Goal: Check status: Check status

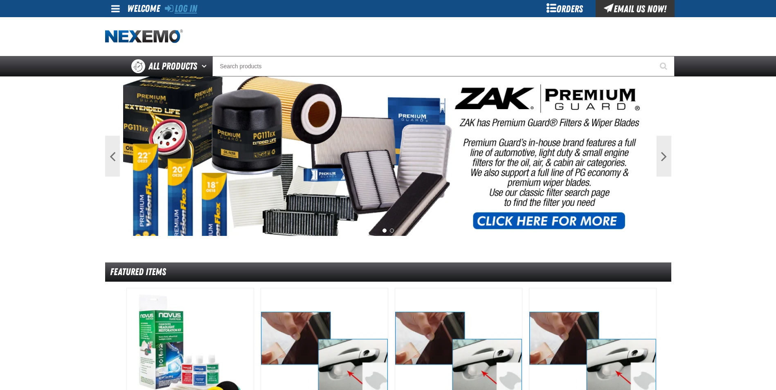
click at [189, 9] on link "Log In" at bounding box center [181, 8] width 32 height 11
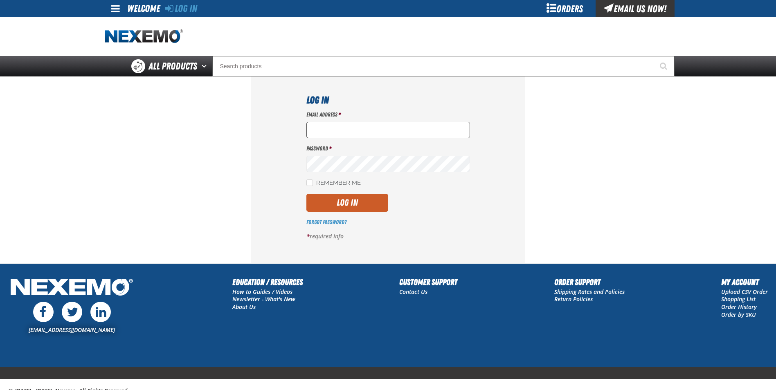
click at [363, 129] on input "Email Address *" at bounding box center [389, 130] width 164 height 16
type input "mmartin@vtaig.com"
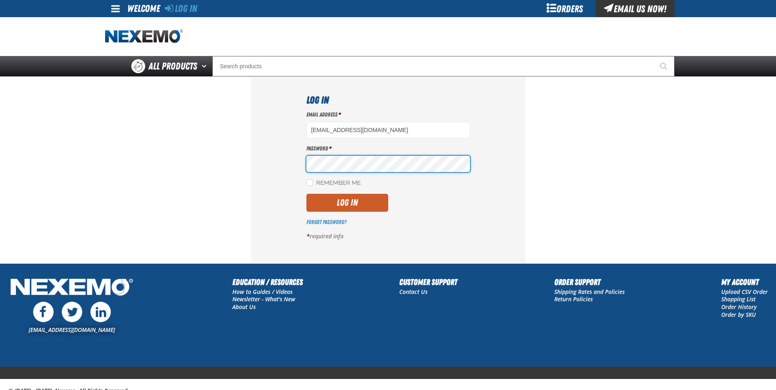
click at [307, 194] on button "Log In" at bounding box center [348, 203] width 82 height 18
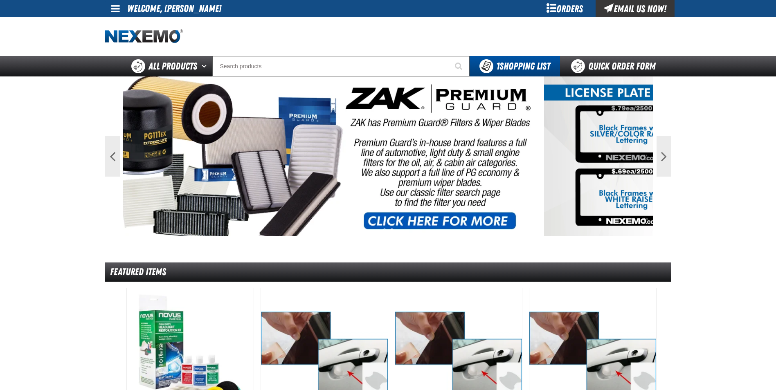
click at [115, 9] on span at bounding box center [115, 9] width 9 height 10
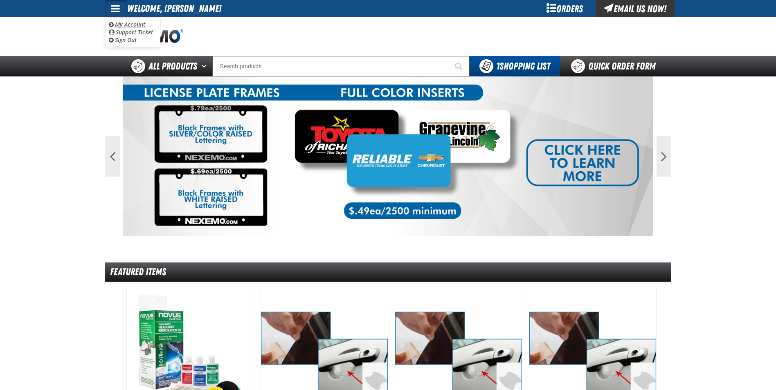
click at [119, 23] on link "My Account My Account" at bounding box center [127, 24] width 36 height 8
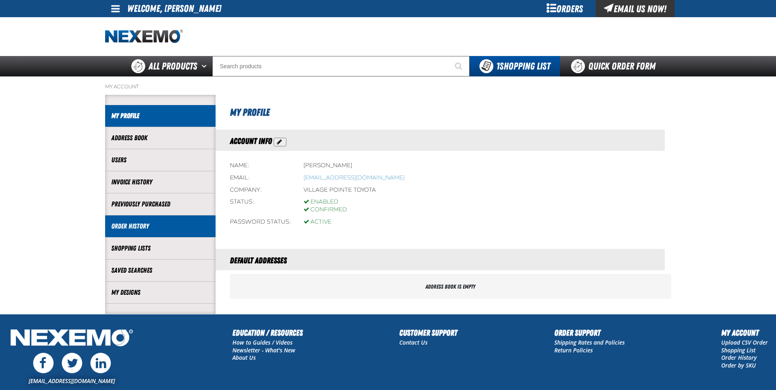
click at [148, 224] on link "Order History" at bounding box center [160, 226] width 98 height 9
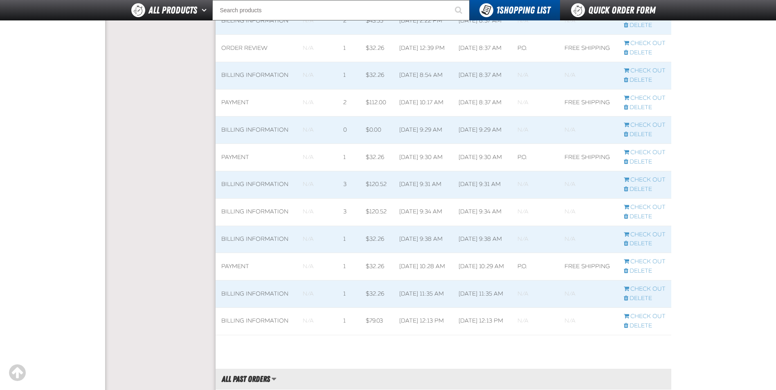
scroll to position [696, 0]
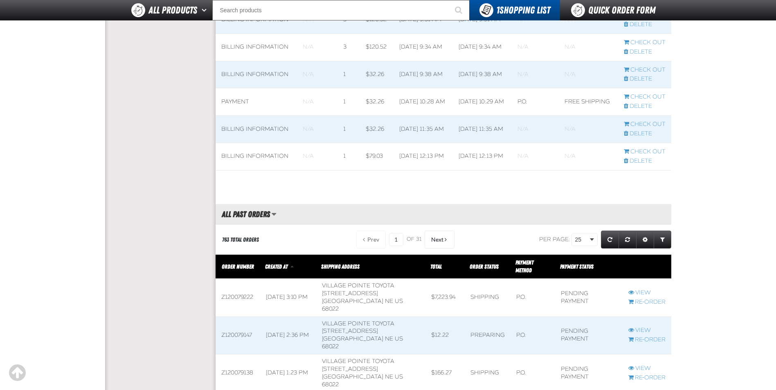
click at [233, 355] on span at bounding box center [238, 374] width 45 height 38
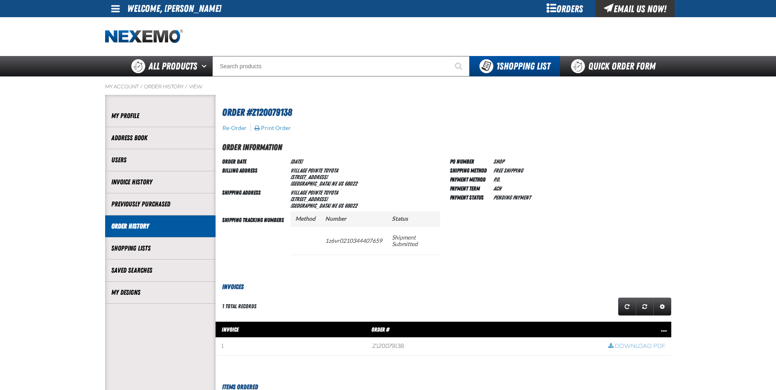
scroll to position [0, 0]
click at [383, 347] on span at bounding box center [485, 347] width 236 height 18
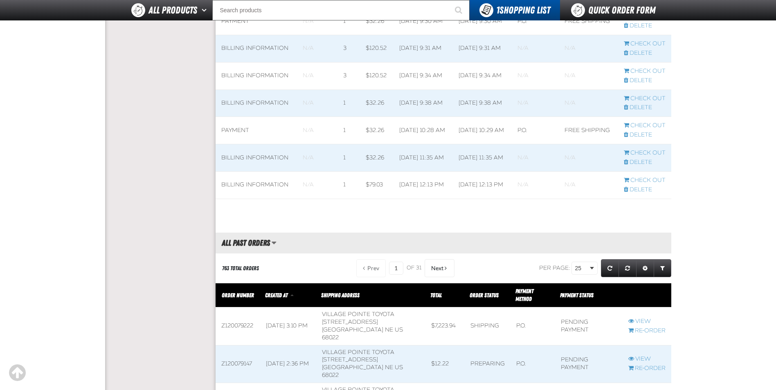
scroll to position [783, 0]
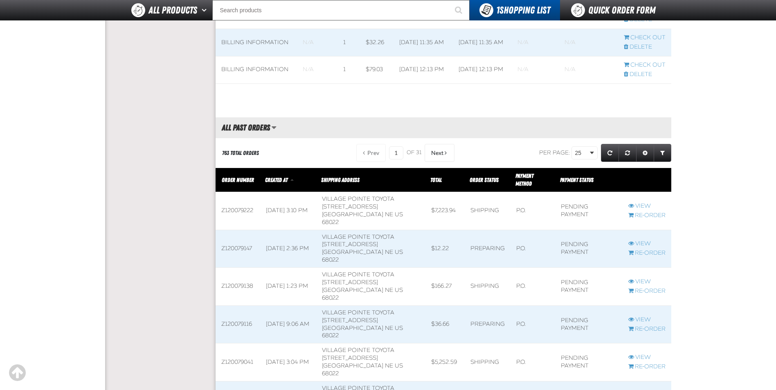
click at [246, 201] on span at bounding box center [238, 211] width 45 height 38
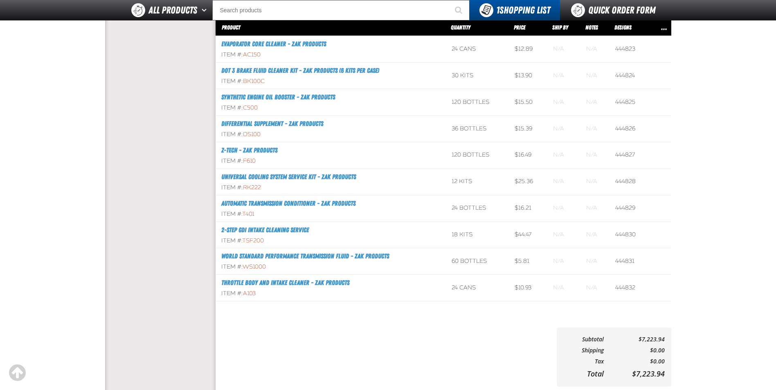
scroll to position [368, 0]
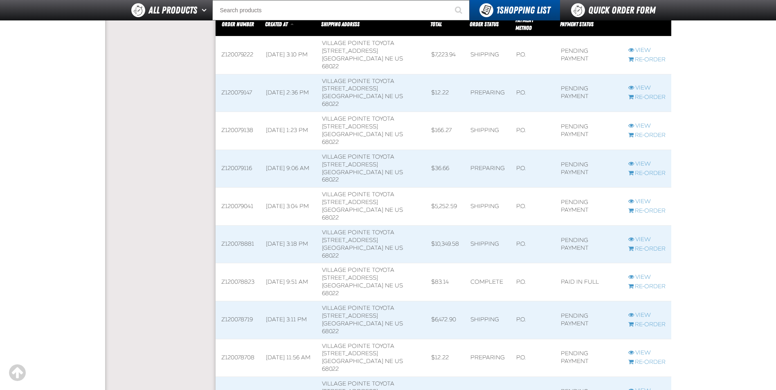
scroll to position [946, 0]
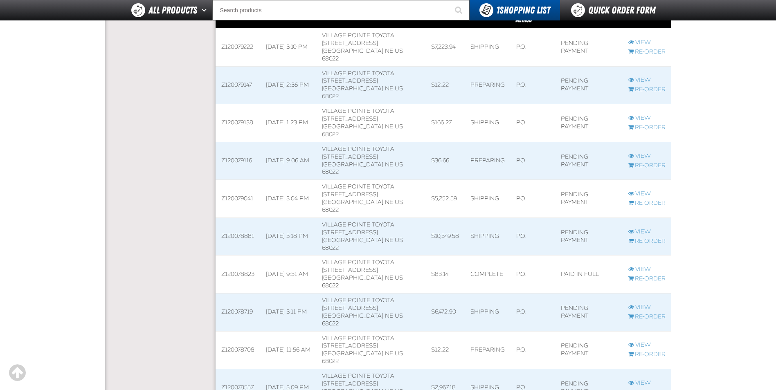
click at [244, 180] on span at bounding box center [238, 199] width 45 height 38
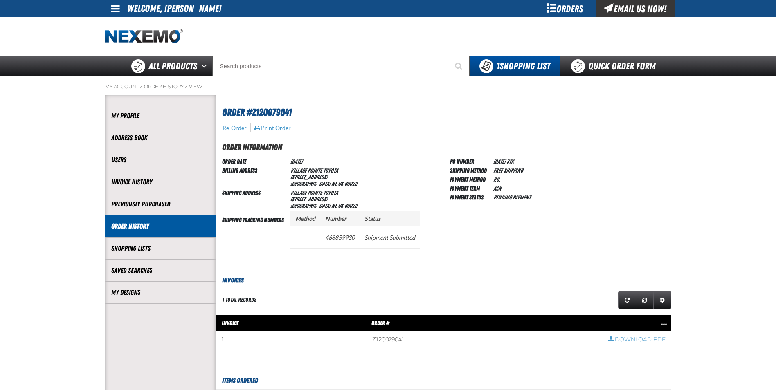
scroll to position [0, 0]
click at [388, 337] on span at bounding box center [485, 341] width 236 height 18
